Goal: Task Accomplishment & Management: Manage account settings

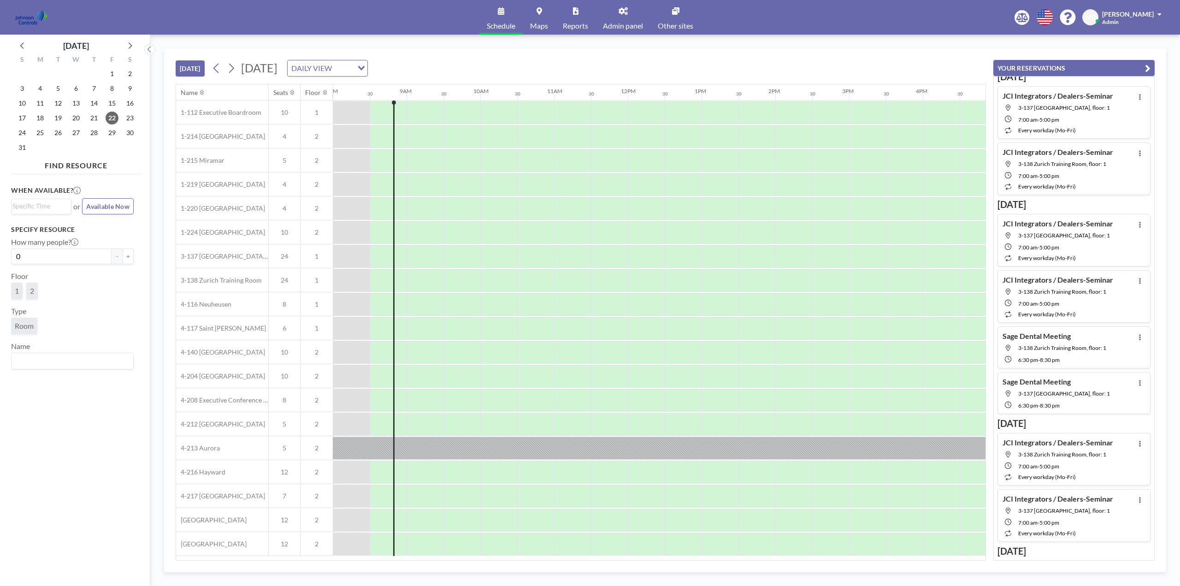
scroll to position [5, 0]
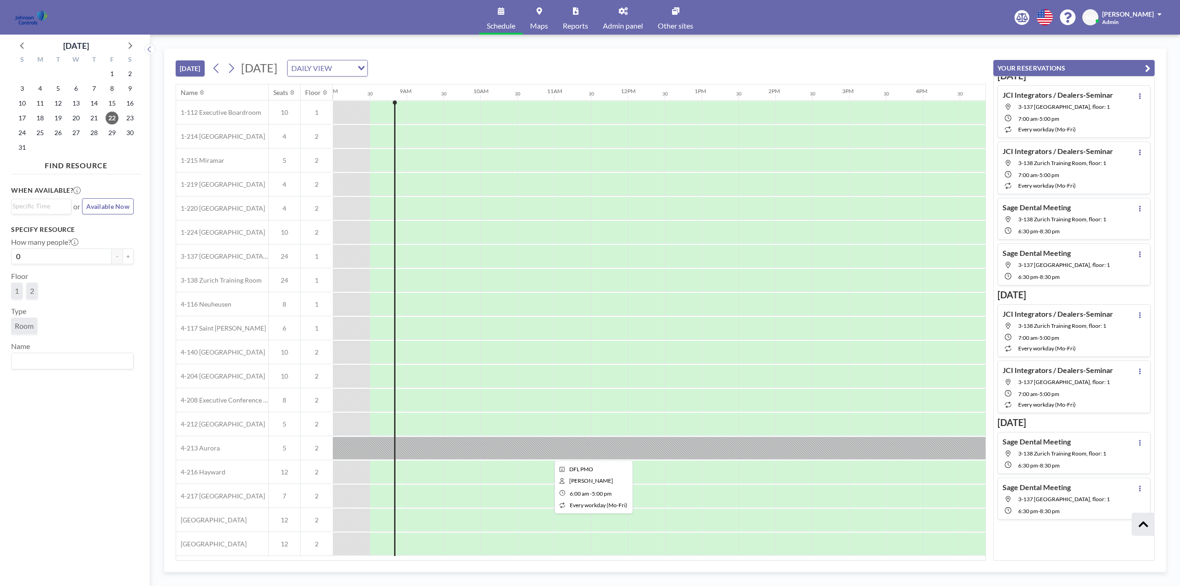
click at [807, 442] on div at bounding box center [591, 448] width 812 height 23
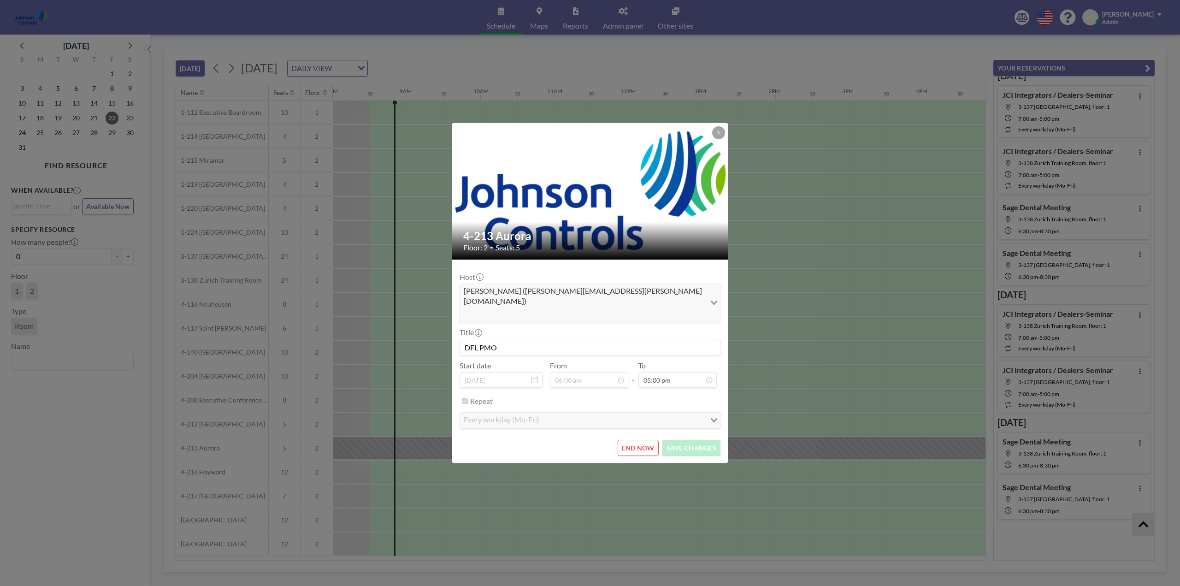
click at [803, 355] on div "4-213 Aurora Floor: 2 • Seats: 5 Host [PERSON_NAME] ([PERSON_NAME][EMAIL_ADDRES…" at bounding box center [590, 293] width 1180 height 586
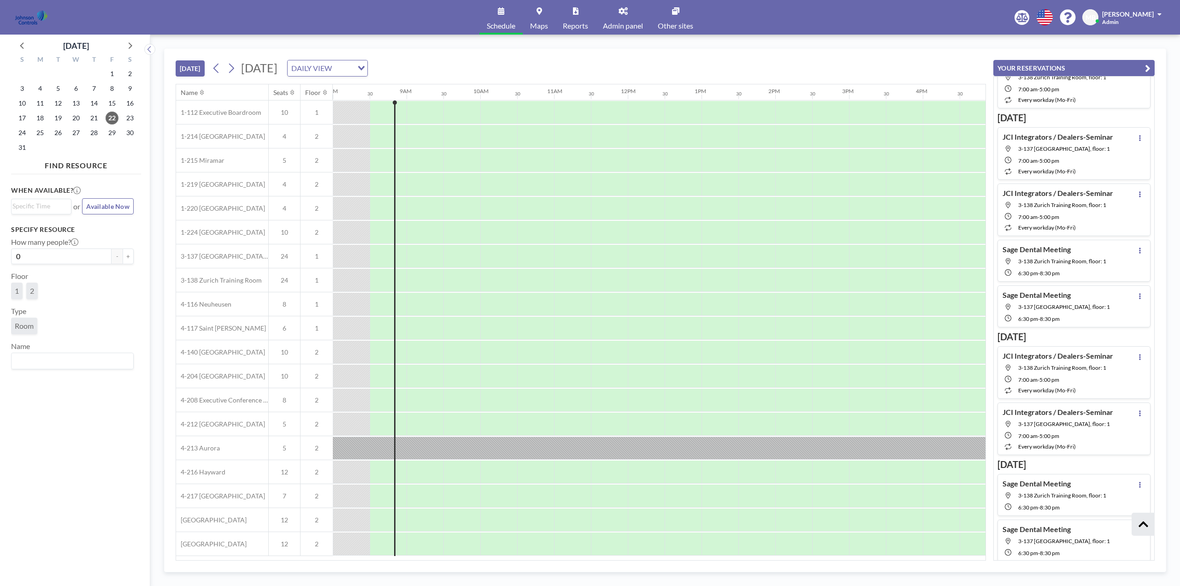
scroll to position [97, 0]
click at [1048, 490] on span "3-137 [GEOGRAPHIC_DATA], floor: 1" at bounding box center [1065, 490] width 92 height 7
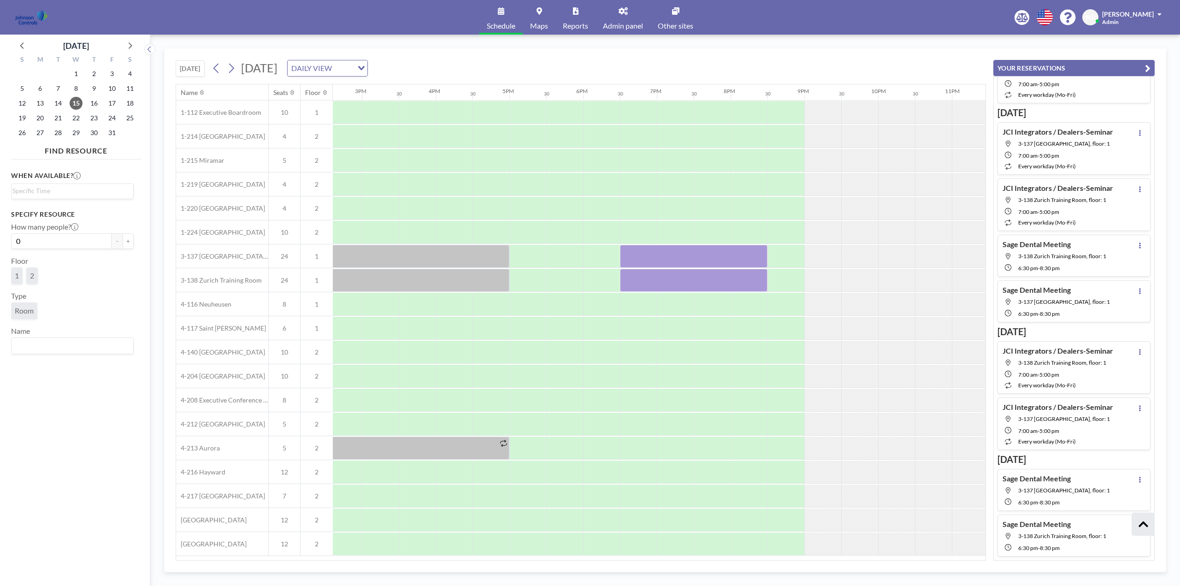
scroll to position [0, 1123]
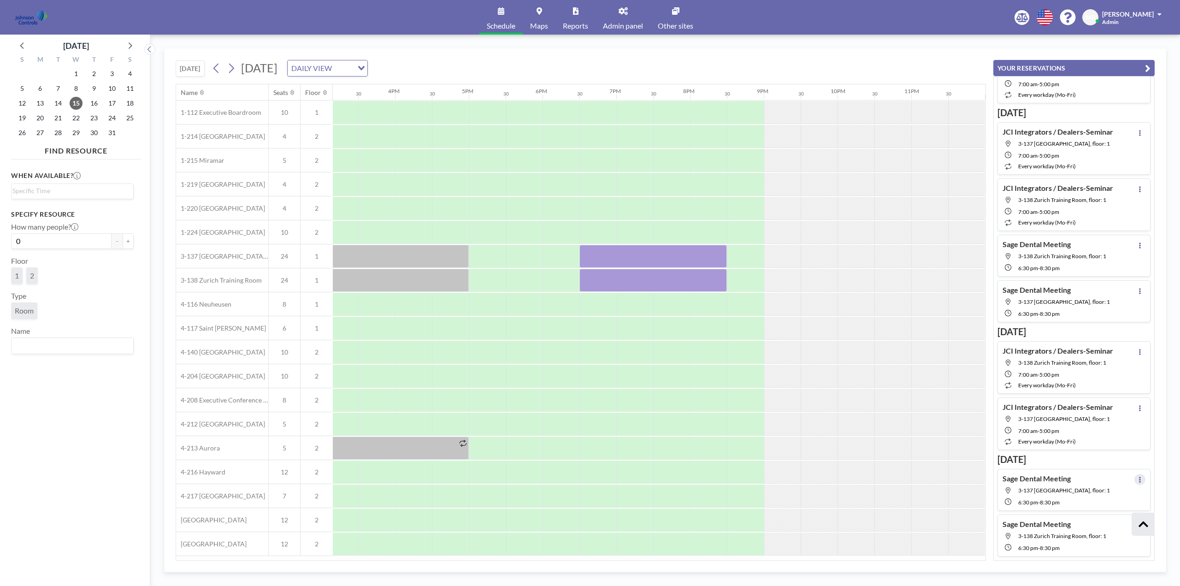
click at [1139, 479] on icon at bounding box center [1140, 480] width 2 height 6
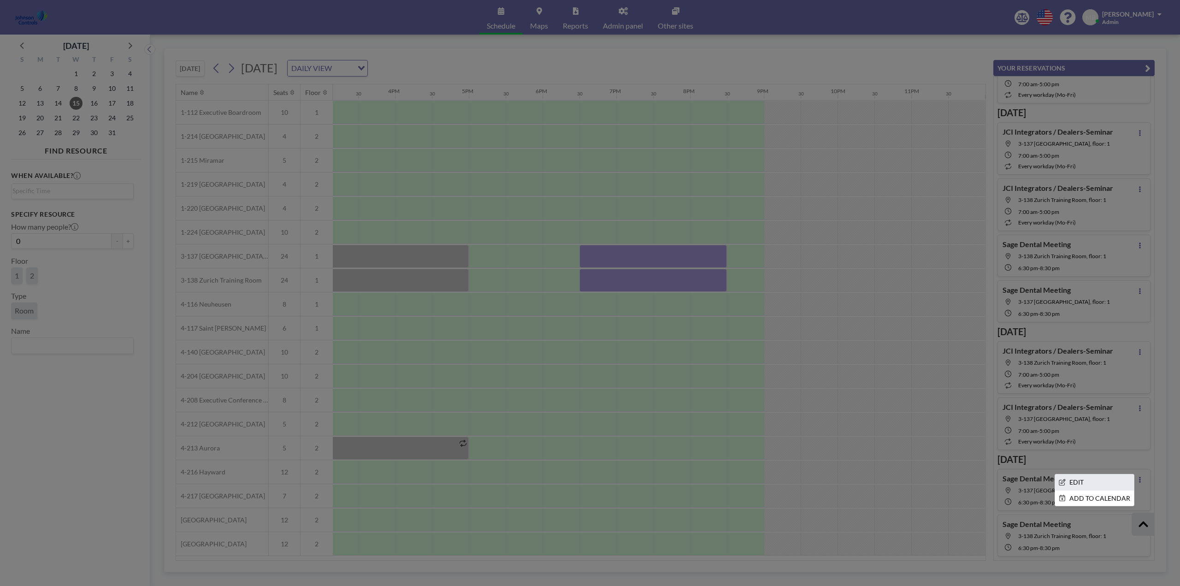
click at [1079, 479] on li "EDIT" at bounding box center [1094, 482] width 79 height 16
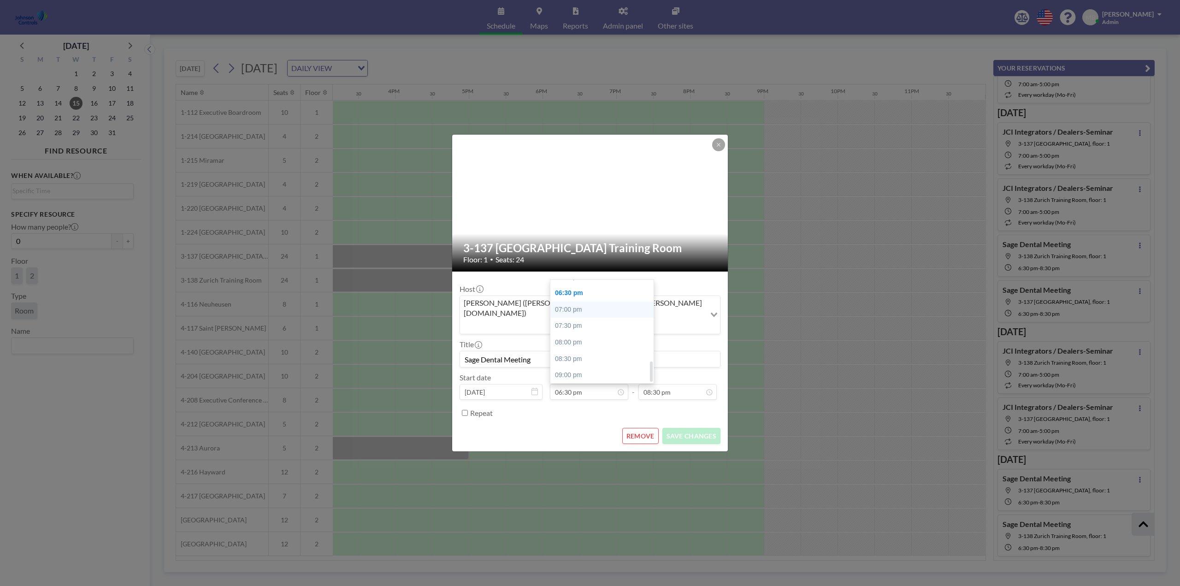
scroll to position [359, 0]
click at [571, 315] on div "06:00 pm" at bounding box center [605, 323] width 108 height 17
type input "06:00 pm"
click at [635, 334] on div "08:00 pm" at bounding box center [667, 342] width 108 height 17
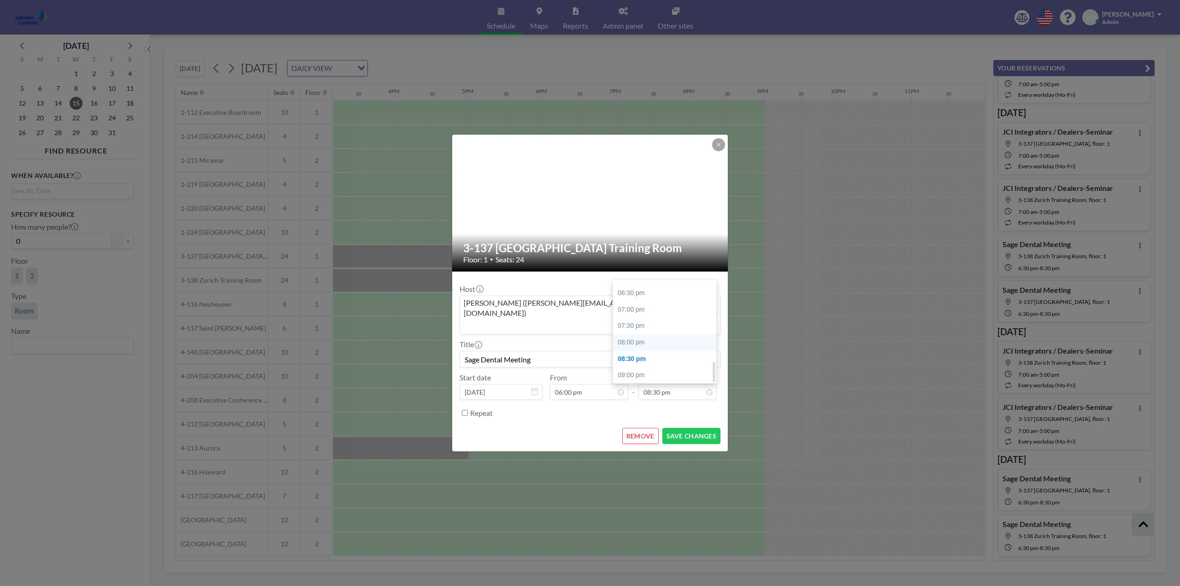
type input "08:00 pm"
click at [694, 428] on button "SAVE CHANGES" at bounding box center [692, 436] width 58 height 16
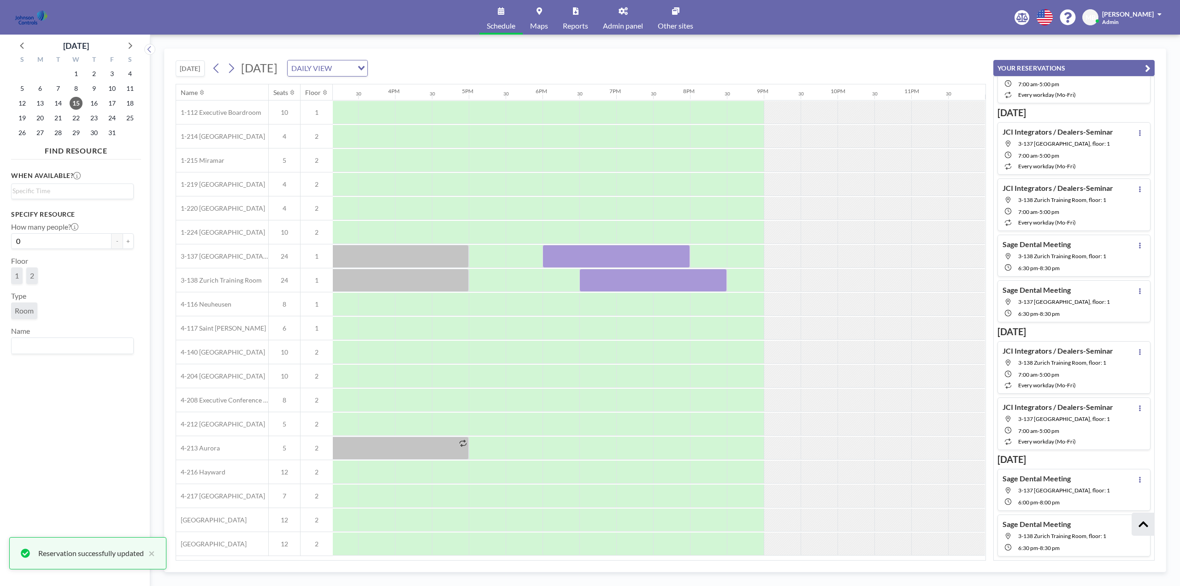
click at [1063, 526] on h4 "Sage Dental Meeting" at bounding box center [1037, 524] width 68 height 9
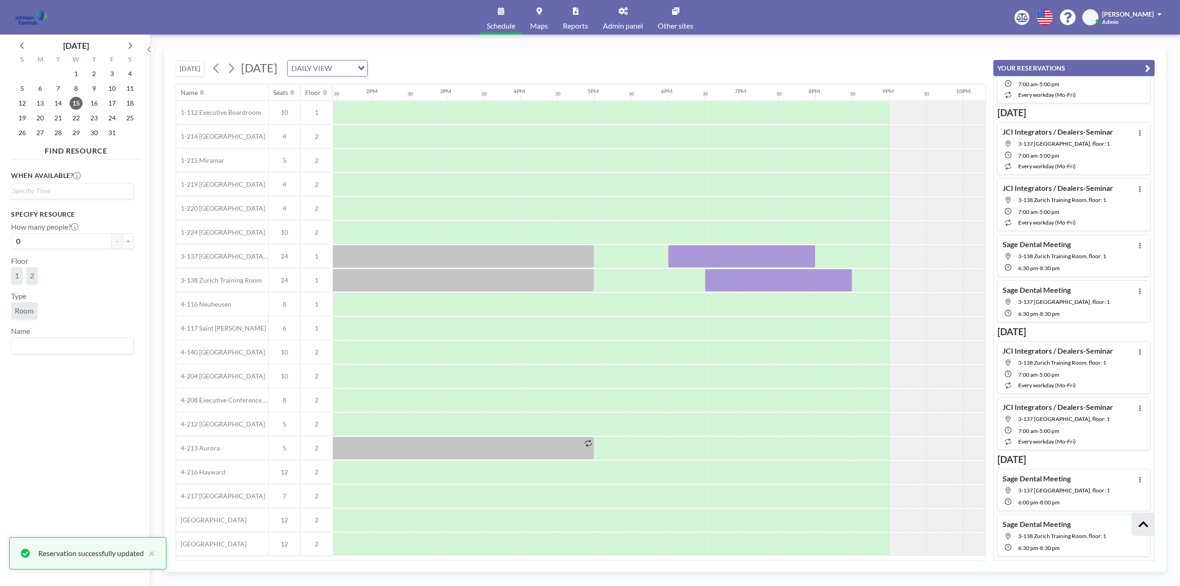
scroll to position [0, 1123]
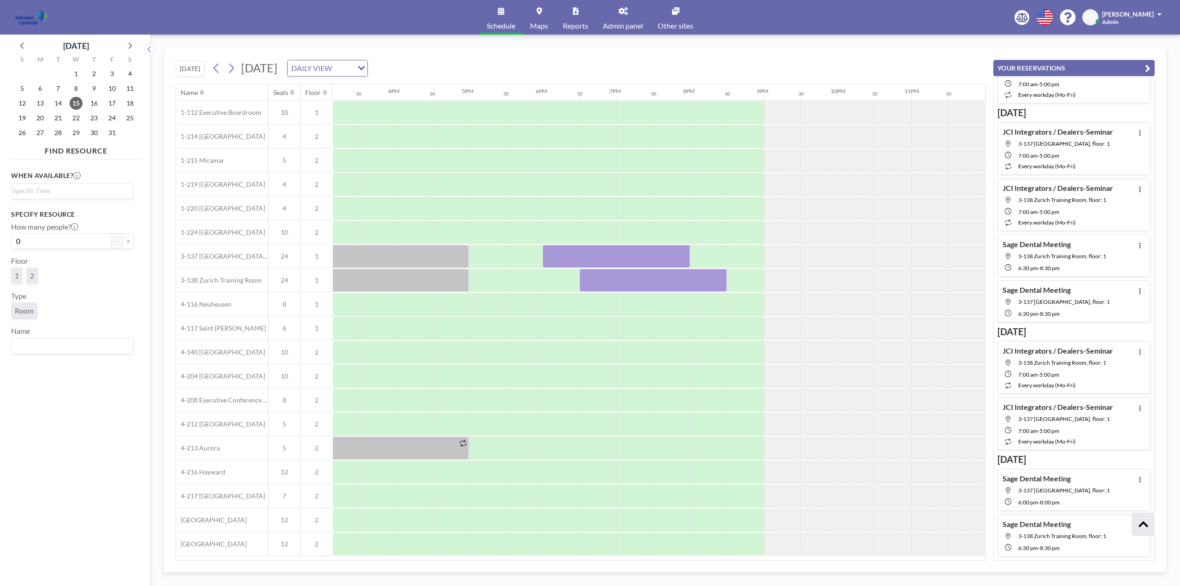
click at [1055, 533] on span "3-138 Zurich Training Room, floor: 1" at bounding box center [1063, 536] width 88 height 7
click at [641, 281] on div at bounding box center [654, 280] width 148 height 23
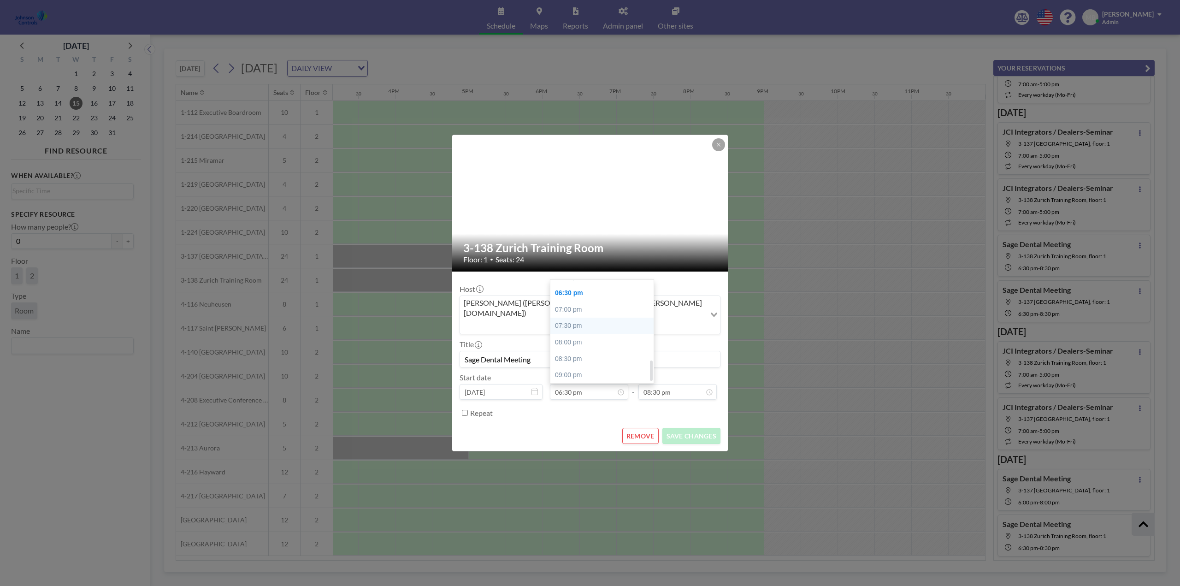
scroll to position [359, 0]
click at [573, 315] on div "06:00 pm" at bounding box center [605, 323] width 108 height 17
type input "06:00 pm"
click at [683, 384] on input "08:30 pm" at bounding box center [678, 392] width 78 height 16
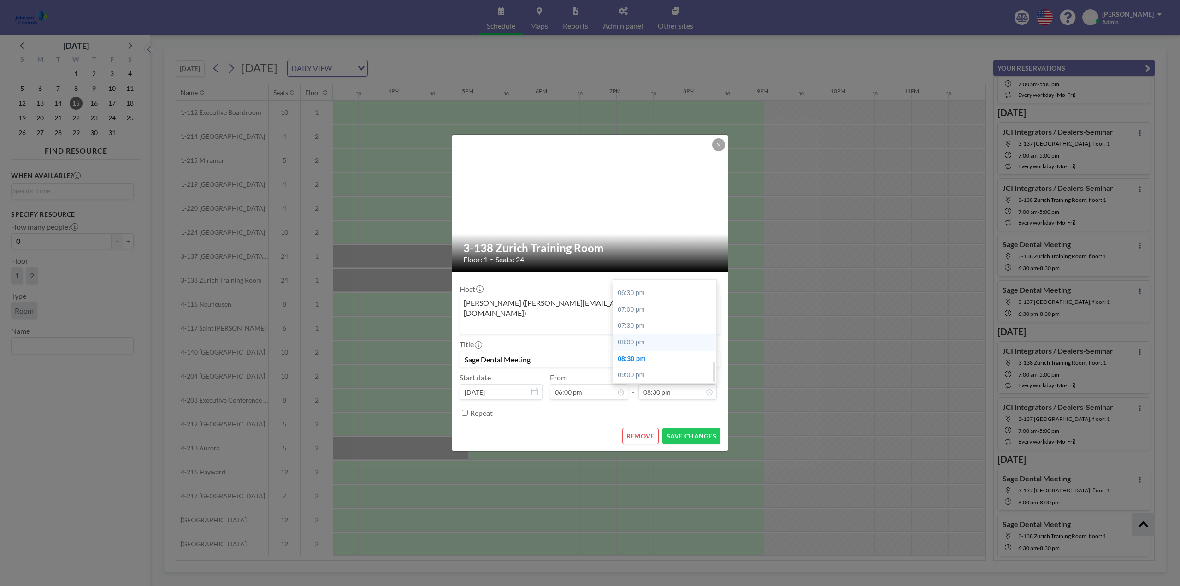
click at [635, 334] on div "08:00 pm" at bounding box center [667, 342] width 108 height 17
type input "08:00 pm"
click at [699, 428] on button "SAVE CHANGES" at bounding box center [692, 436] width 58 height 16
